Goal: Task Accomplishment & Management: Manage account settings

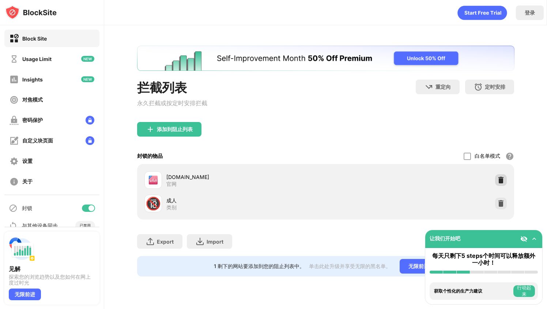
click at [500, 181] on img at bounding box center [500, 180] width 7 height 7
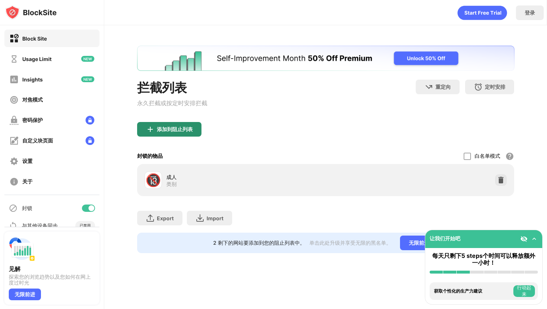
click at [173, 130] on div "添加到阻止列表" at bounding box center [175, 130] width 36 height 6
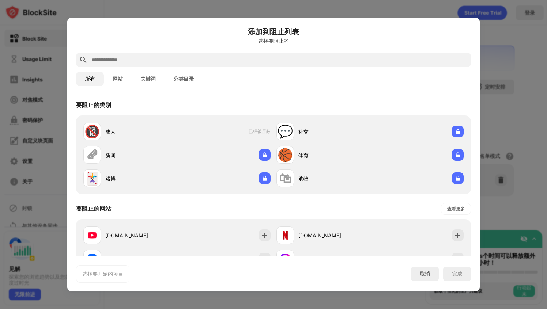
click at [241, 60] on input "text" at bounding box center [279, 60] width 377 height 9
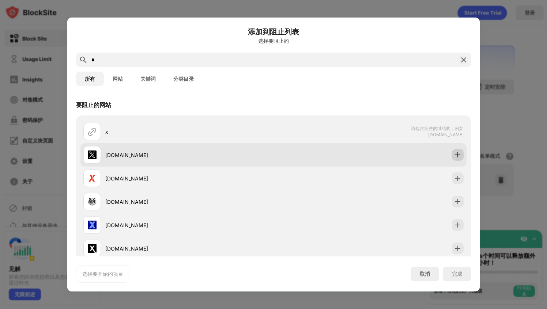
type input "*"
click at [461, 154] on div at bounding box center [458, 155] width 12 height 12
